Goal: Information Seeking & Learning: Learn about a topic

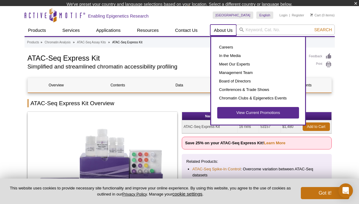
click at [220, 36] on li "About Us Careers In the Media Meet Our Experts Management Team Board of Directo…" at bounding box center [223, 31] width 26 height 12
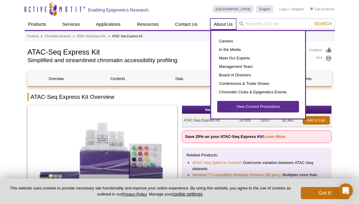
click at [221, 25] on link "About Us" at bounding box center [223, 24] width 26 height 12
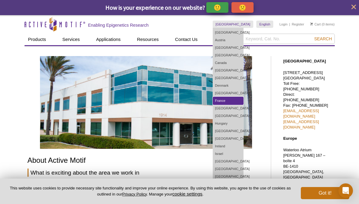
click at [239, 99] on link "France" at bounding box center [228, 101] width 30 height 8
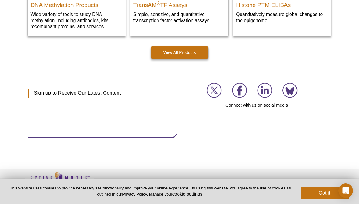
scroll to position [939, 0]
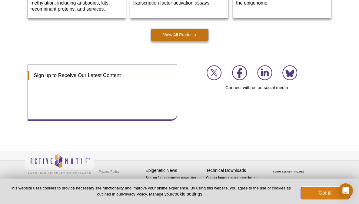
click at [330, 192] on button "Got it!" at bounding box center [325, 193] width 48 height 12
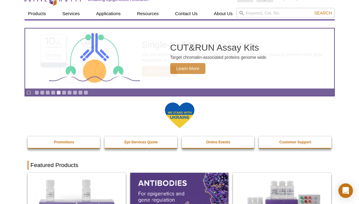
scroll to position [0, 0]
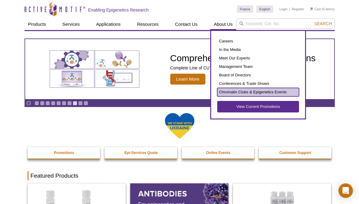
click at [260, 94] on link "Chromatin Clubs & Epigenetics Events" at bounding box center [258, 92] width 82 height 8
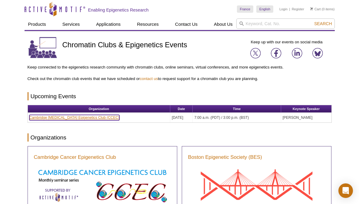
click at [68, 118] on link "Cambridge Cancer Epigenetics Club (CCEC)" at bounding box center [74, 117] width 90 height 5
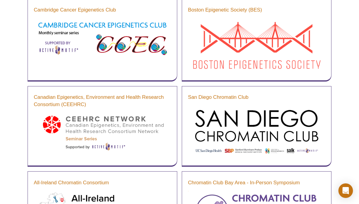
scroll to position [148, 0]
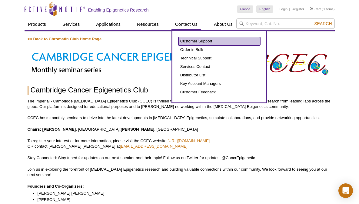
click at [197, 43] on link "Customer Support" at bounding box center [219, 41] width 82 height 8
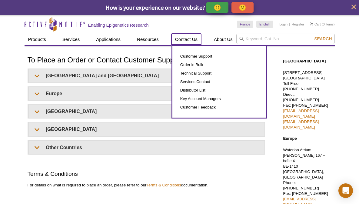
click at [191, 38] on link "Contact Us" at bounding box center [186, 40] width 30 height 12
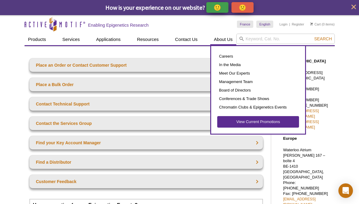
click at [223, 24] on div "Skip to content Active Motif Logo Enabling Epigenetics Research" at bounding box center [131, 24] width 212 height 18
click at [225, 38] on link "About Us" at bounding box center [223, 40] width 26 height 12
